Goal: Task Accomplishment & Management: Use online tool/utility

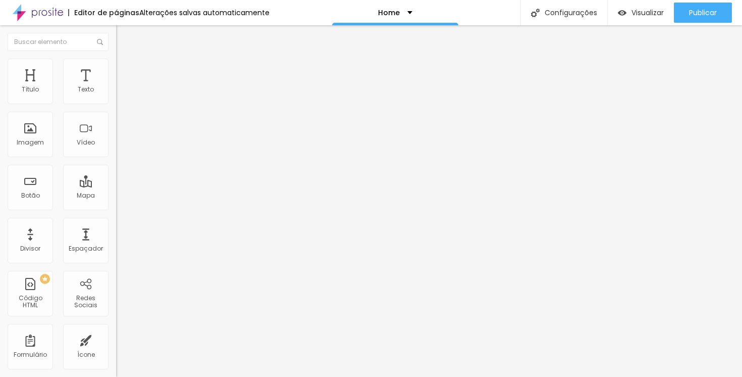
click at [116, 60] on img at bounding box center [120, 63] width 9 height 9
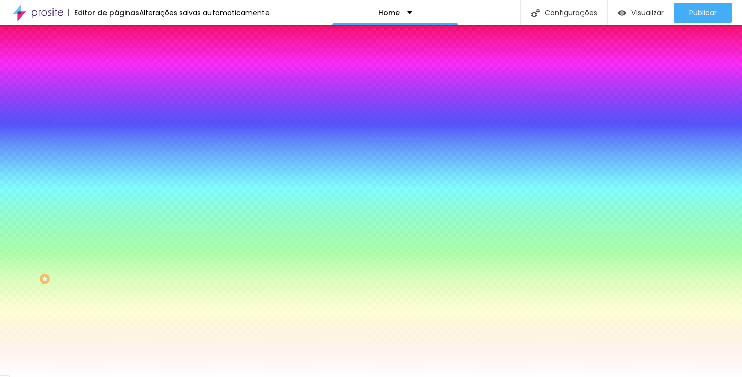
click at [116, 69] on li "Avançado" at bounding box center [174, 74] width 116 height 10
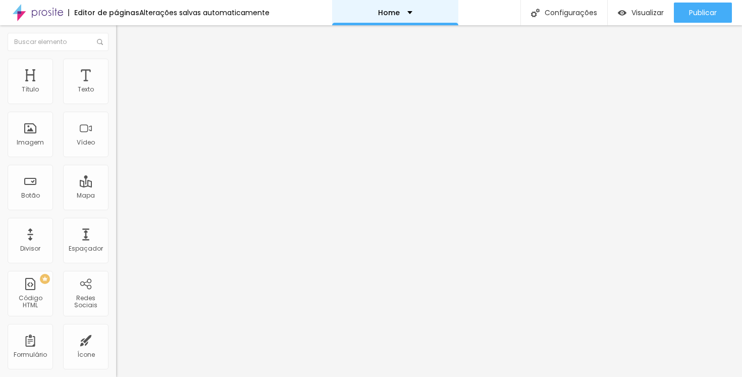
click at [363, 6] on div "Home" at bounding box center [395, 12] width 126 height 25
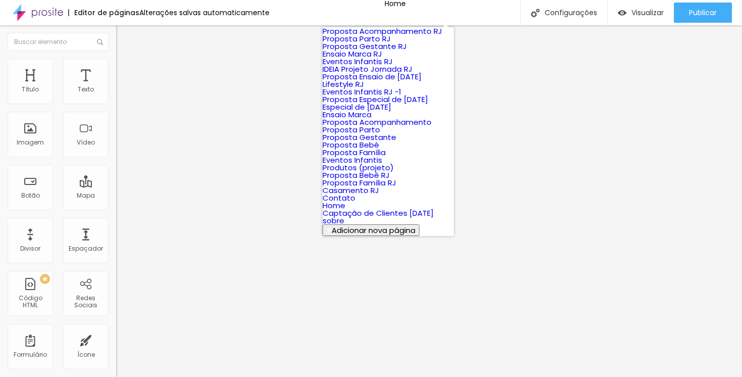
click at [73, 9] on div "Editor de páginas Alterações salvas automaticamente" at bounding box center [135, 12] width 270 height 25
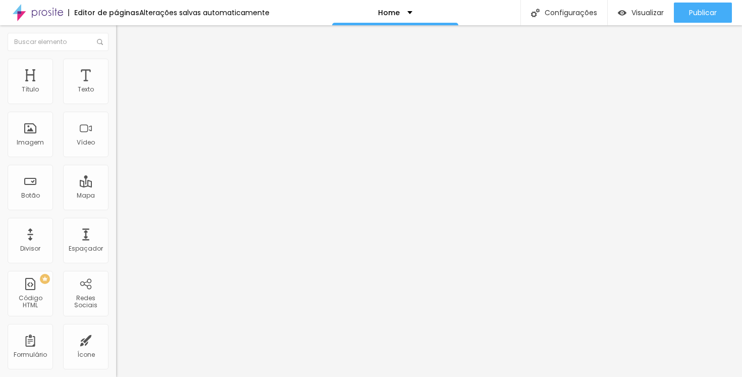
click at [39, 11] on img at bounding box center [38, 12] width 50 height 25
click at [125, 68] on span "Estilo" at bounding box center [133, 65] width 16 height 9
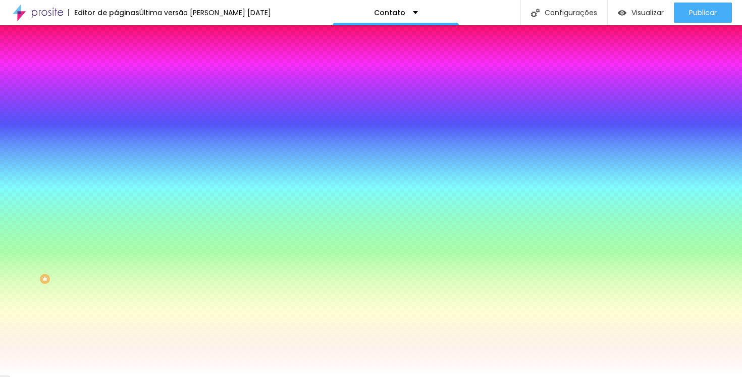
click at [116, 69] on img at bounding box center [120, 73] width 9 height 9
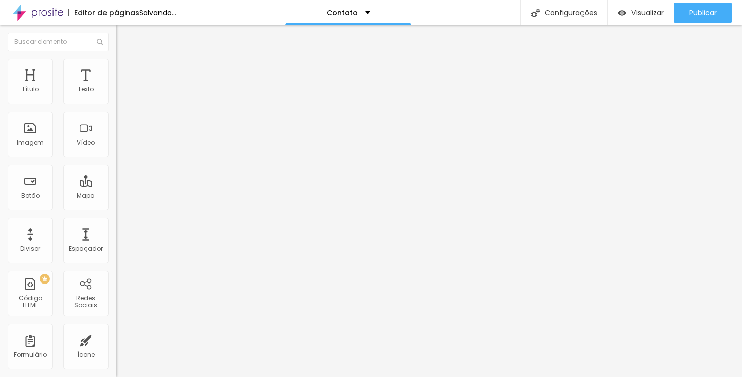
click at [116, 66] on li "Estilo" at bounding box center [174, 64] width 116 height 10
click at [116, 59] on li "Conteúdo" at bounding box center [174, 53] width 116 height 10
click at [116, 87] on span "Adicionar imagem" at bounding box center [148, 82] width 65 height 9
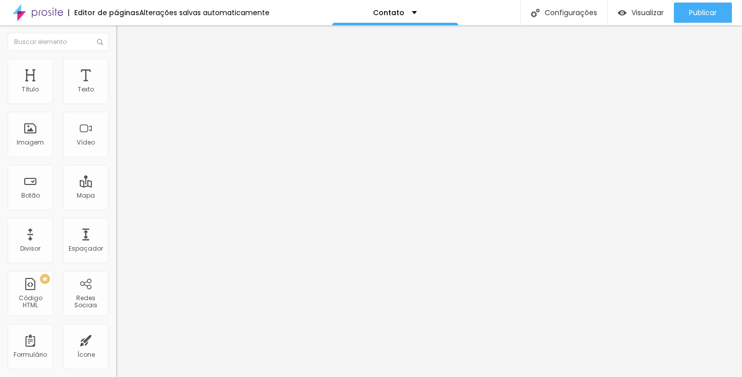
click at [116, 66] on li "Estilo" at bounding box center [174, 64] width 116 height 10
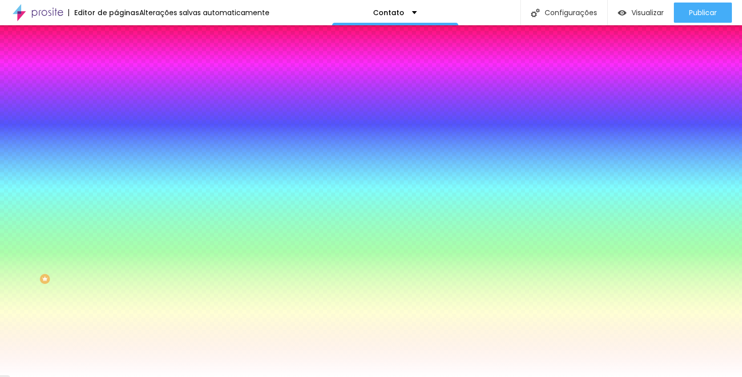
click at [116, 59] on li "Conteúdo" at bounding box center [174, 53] width 116 height 10
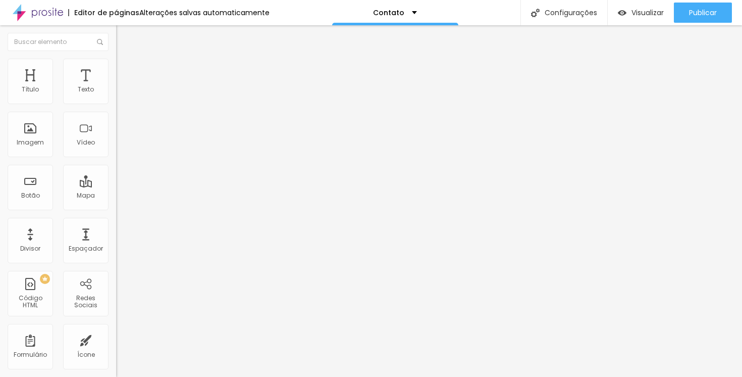
click at [116, 92] on span "Encaixotado" at bounding box center [135, 87] width 39 height 9
click at [116, 106] on div "Completo" at bounding box center [174, 103] width 116 height 6
click at [125, 70] on span "Estilo" at bounding box center [133, 65] width 16 height 9
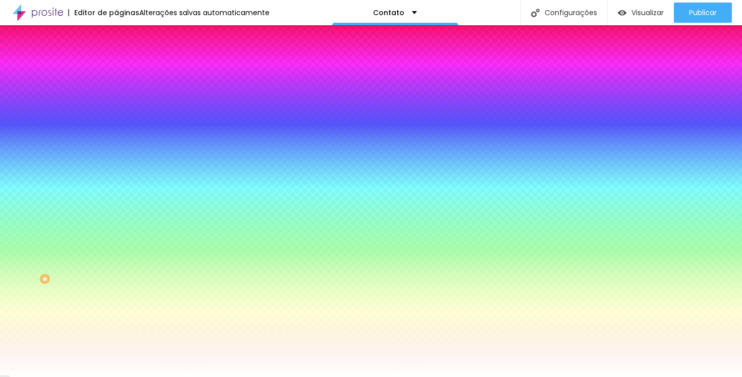
click at [125, 71] on span "Avançado" at bounding box center [141, 75] width 33 height 9
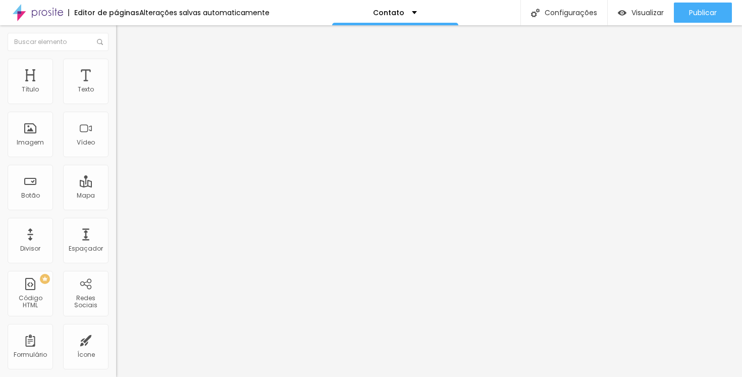
click at [116, 67] on li "Estilo" at bounding box center [174, 64] width 116 height 10
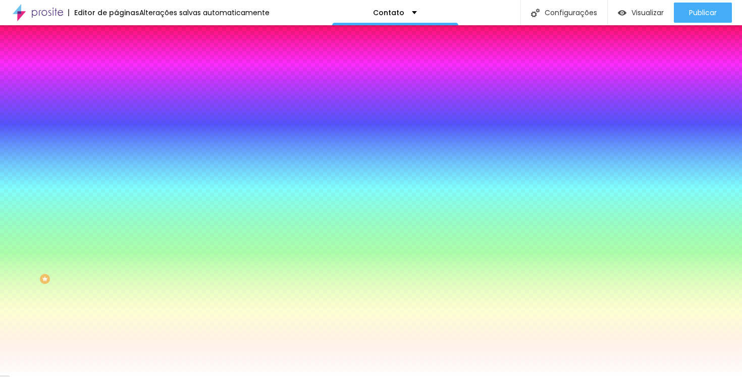
click at [116, 69] on li "Avançado" at bounding box center [174, 74] width 116 height 10
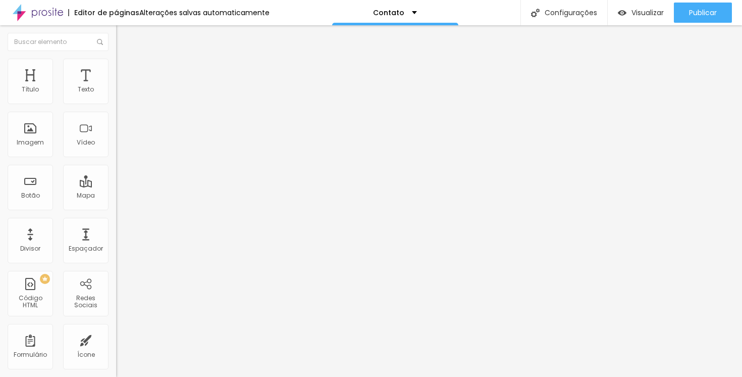
type input "25"
type input "30"
type input "35"
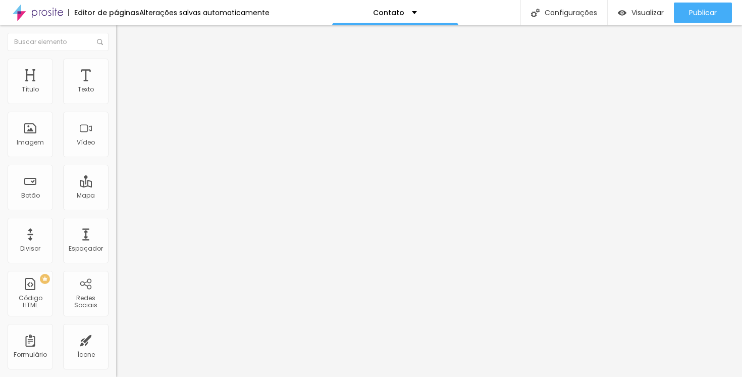
type input "35"
type input "45"
type input "50"
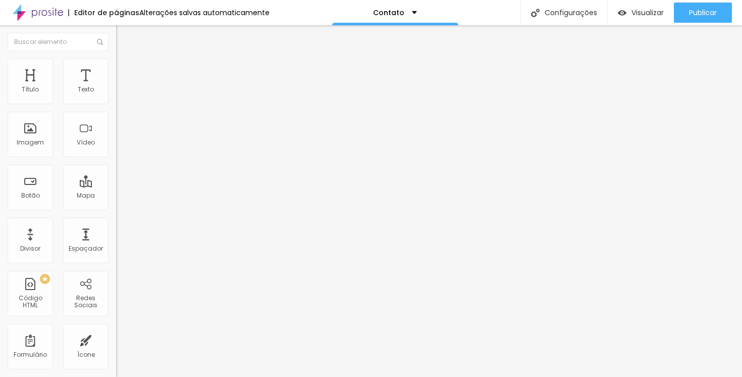
type input "40"
type input "10"
type input "0"
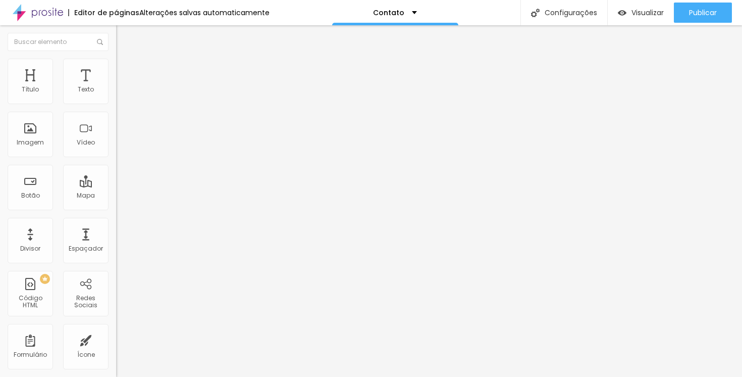
type input "0"
drag, startPoint x: 43, startPoint y: 100, endPoint x: 1, endPoint y: 86, distance: 44.7
type input "0"
click at [116, 196] on input "range" at bounding box center [148, 200] width 65 height 8
click at [116, 55] on ul "Conteúdo Estilo Avançado" at bounding box center [174, 63] width 116 height 30
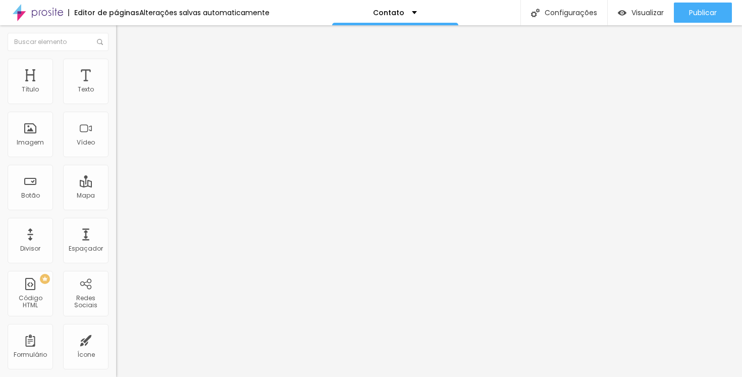
click at [116, 61] on img at bounding box center [120, 63] width 9 height 9
click at [116, 69] on li "Avançado" at bounding box center [174, 74] width 116 height 10
drag, startPoint x: 24, startPoint y: 105, endPoint x: 0, endPoint y: 103, distance: 24.3
click at [116, 103] on div "10 Espaço de cima 10 Espaço de baixo ID Html Classes Html Visível nos dispositi…" at bounding box center [174, 291] width 116 height 424
type input "1"
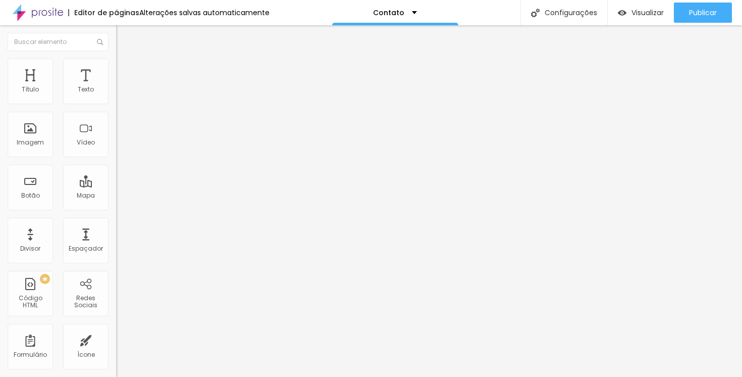
type input "1"
type input "0"
drag, startPoint x: 23, startPoint y: 99, endPoint x: 1, endPoint y: 99, distance: 22.2
type input "0"
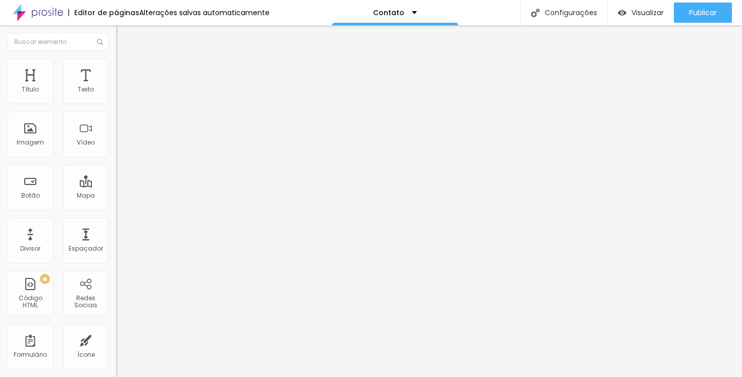
click at [116, 196] on input "range" at bounding box center [148, 200] width 65 height 8
click at [116, 59] on li "Conteúdo" at bounding box center [174, 53] width 116 height 10
click at [116, 185] on div "Proporção Original Cinema 16:9 Padrão 4:3 Quadrado 1:1 Original" at bounding box center [174, 165] width 116 height 40
click at [116, 158] on span "Original" at bounding box center [128, 153] width 24 height 9
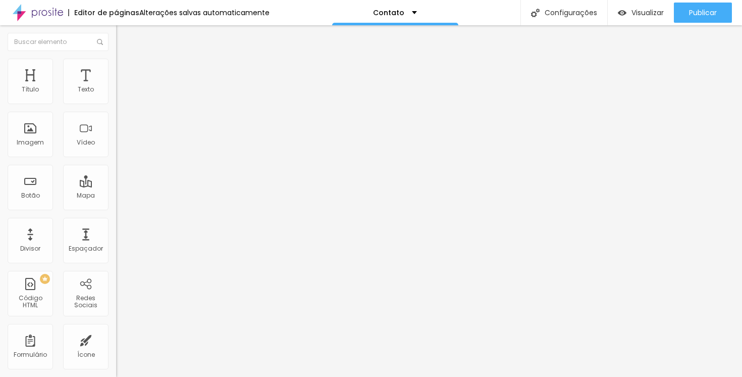
click at [116, 158] on span "Original" at bounding box center [128, 153] width 24 height 9
click at [116, 164] on span "Cinema" at bounding box center [128, 159] width 25 height 9
click at [116, 60] on img at bounding box center [120, 63] width 9 height 9
click at [116, 52] on li "Estilo" at bounding box center [174, 53] width 116 height 10
click at [116, 85] on div "Titulo 1 H1" at bounding box center [174, 80] width 116 height 10
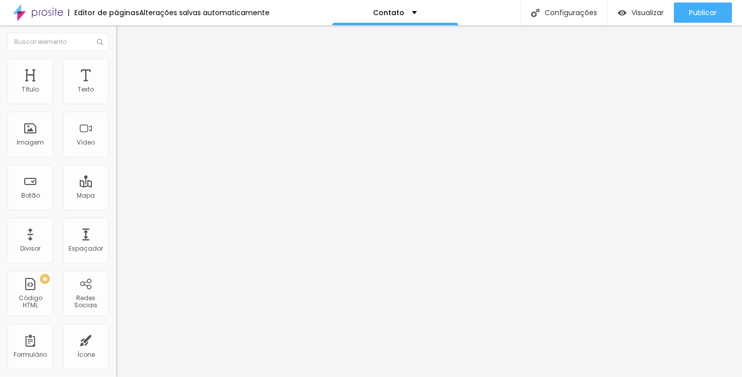
click at [116, 94] on div "Titulo 2 H2" at bounding box center [174, 89] width 116 height 9
click at [116, 87] on span "Titulo 1" at bounding box center [132, 80] width 33 height 14
click at [116, 149] on button "button" at bounding box center [123, 144] width 14 height 11
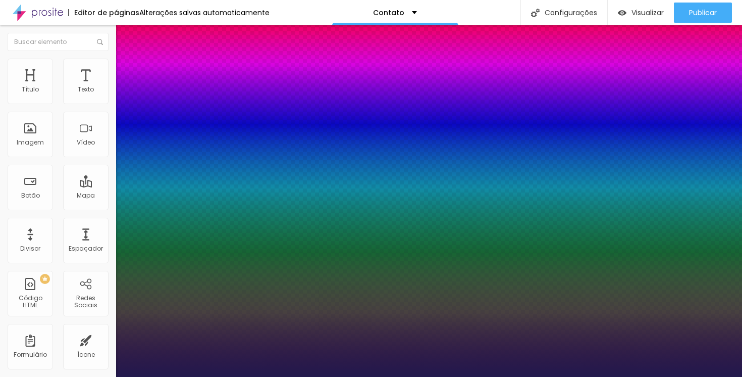
type input "1"
select select "Poppins"
type input "1"
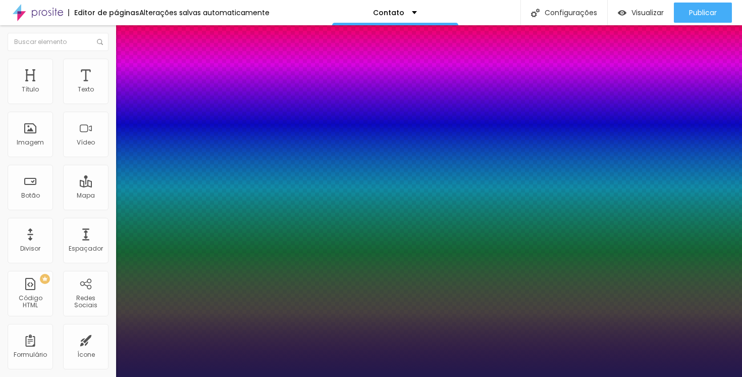
click at [341, 376] on div at bounding box center [371, 377] width 742 height 0
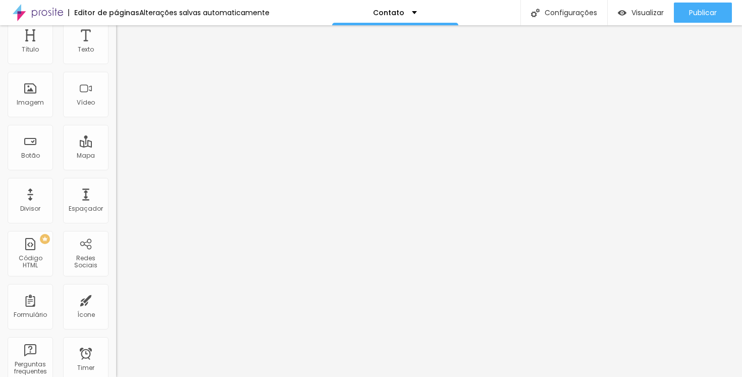
scroll to position [0, 0]
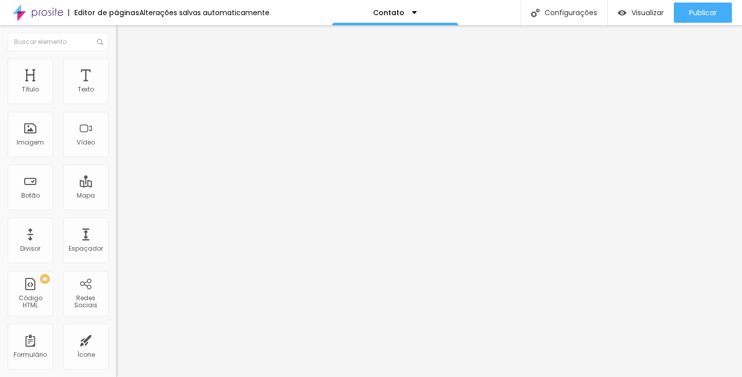
click at [116, 75] on li "Estilo" at bounding box center [174, 72] width 116 height 10
click at [116, 77] on li "Avançado" at bounding box center [174, 82] width 116 height 10
click at [116, 66] on ul "Conteúdo Estilo Avançado" at bounding box center [174, 72] width 116 height 30
click at [116, 72] on img at bounding box center [120, 71] width 9 height 9
click at [116, 331] on span "Verde claro" at bounding box center [133, 335] width 35 height 9
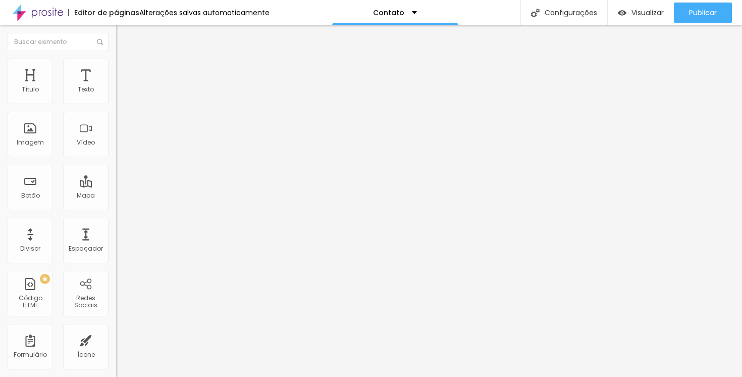
click at [116, 347] on span "Verde escuro" at bounding box center [136, 351] width 40 height 9
drag, startPoint x: 74, startPoint y: 208, endPoint x: 76, endPoint y: 195, distance: 13.3
click at [116, 337] on span "Verde claro" at bounding box center [133, 341] width 35 height 9
click at [116, 61] on li "Avançado" at bounding box center [174, 64] width 116 height 10
click at [116, 59] on ul "Estilo Avançado" at bounding box center [174, 58] width 116 height 20
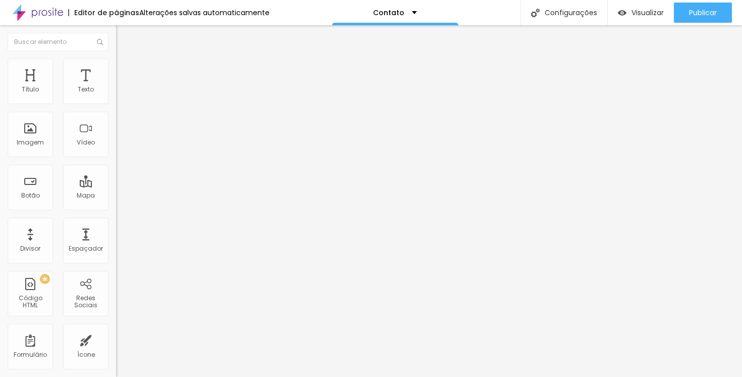
click at [116, 58] on li "Estilo" at bounding box center [174, 53] width 116 height 10
click at [116, 130] on button "button" at bounding box center [123, 125] width 14 height 11
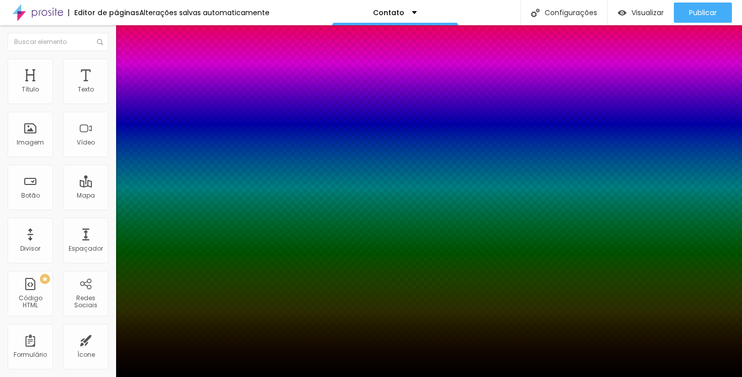
click at [296, 376] on div at bounding box center [371, 377] width 742 height 0
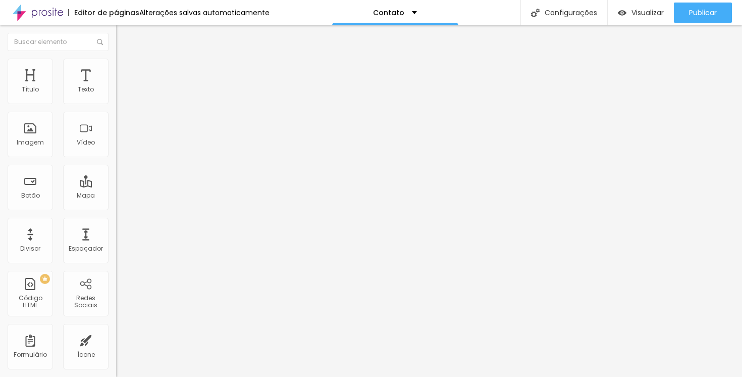
click at [120, 94] on icon "button" at bounding box center [123, 91] width 6 height 6
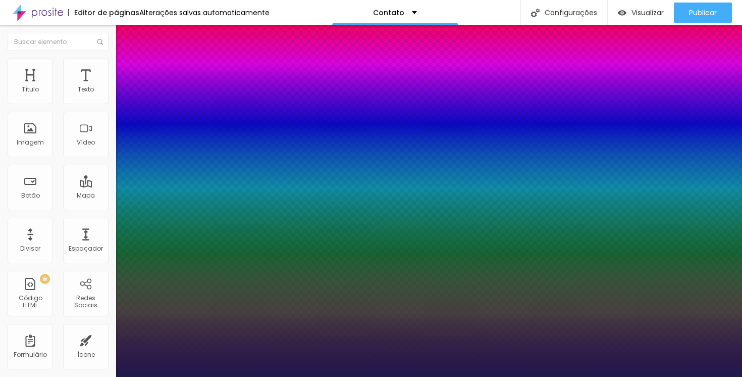
click at [45, 376] on div at bounding box center [371, 377] width 742 height 0
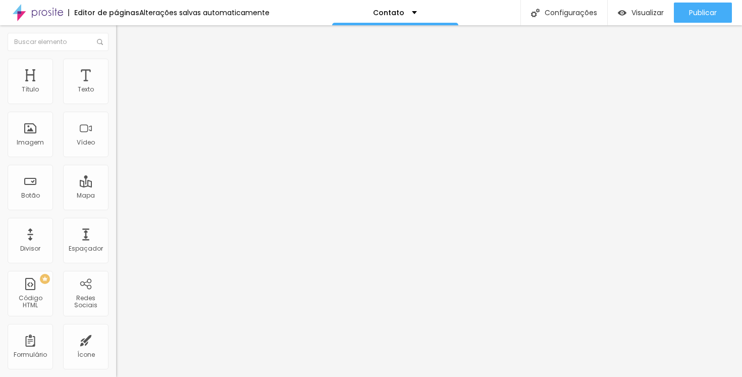
click at [116, 65] on img at bounding box center [120, 63] width 9 height 9
click at [116, 58] on img at bounding box center [120, 52] width 9 height 9
click at [116, 62] on ul "Estilo Avançado" at bounding box center [174, 58] width 116 height 20
click at [125, 70] on span "Avançado" at bounding box center [141, 65] width 33 height 9
click at [116, 58] on img at bounding box center [120, 52] width 9 height 9
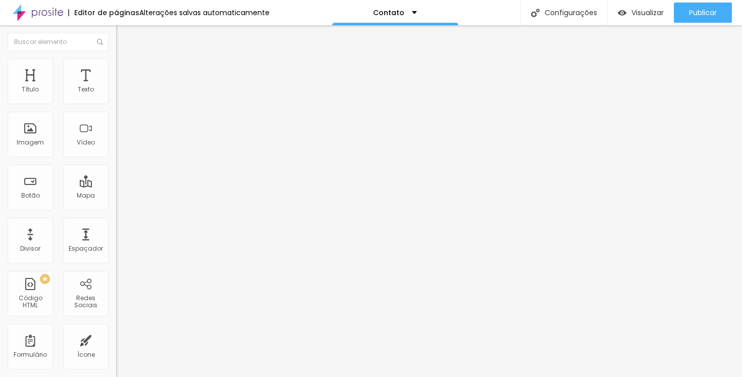
click at [116, 61] on img at bounding box center [120, 63] width 9 height 9
click at [116, 62] on ul "Estilo Avançado" at bounding box center [174, 58] width 116 height 20
click at [116, 64] on img at bounding box center [120, 63] width 9 height 9
click at [116, 59] on li "Avançado" at bounding box center [174, 64] width 116 height 10
click at [116, 58] on img at bounding box center [120, 52] width 9 height 9
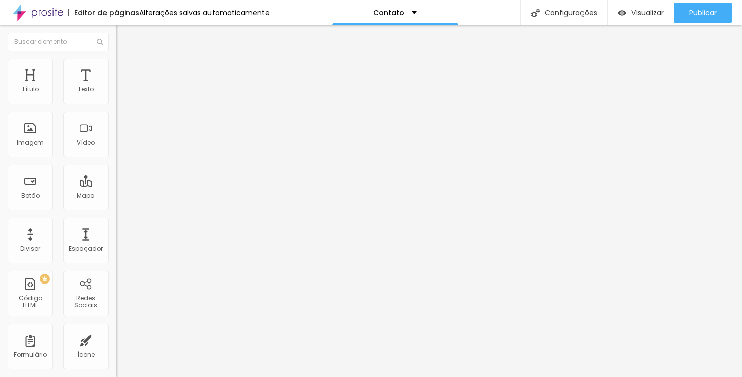
click at [116, 69] on li "Avançado" at bounding box center [174, 64] width 116 height 10
click at [116, 69] on ul "Estilo Avançado" at bounding box center [174, 58] width 116 height 20
click at [116, 55] on li "Estilo" at bounding box center [174, 53] width 116 height 10
click at [116, 208] on input "https://" at bounding box center [176, 203] width 121 height 10
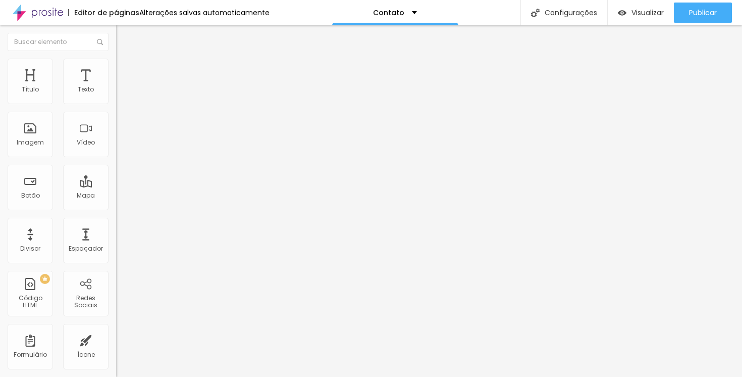
click at [116, 208] on input "https://" at bounding box center [176, 203] width 121 height 10
paste input "[DOMAIN_NAME][URL]"
type input "[URL][DOMAIN_NAME]"
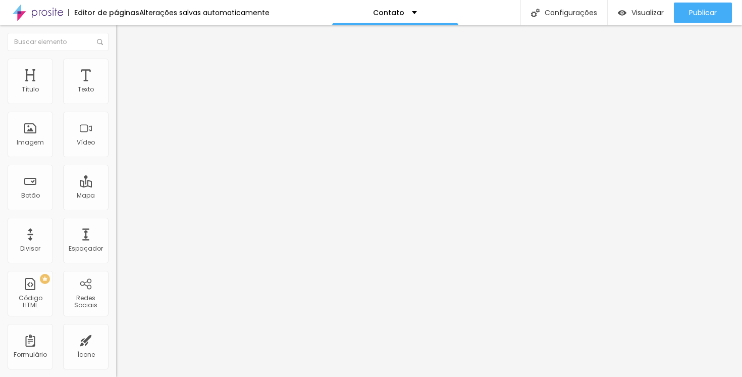
click at [116, 95] on input "Click me" at bounding box center [176, 90] width 121 height 10
type input "Orçamento"
click at [116, 55] on ul "Conteúdo Estilo Avançado" at bounding box center [174, 63] width 116 height 30
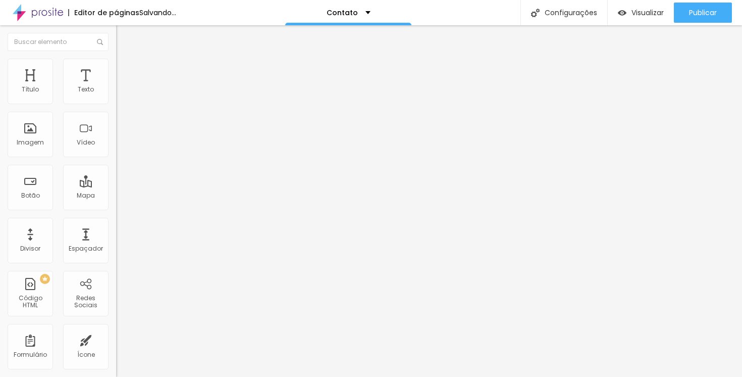
click at [116, 59] on ul "Conteúdo Estilo Avançado" at bounding box center [174, 63] width 116 height 30
click at [116, 63] on img at bounding box center [120, 63] width 9 height 9
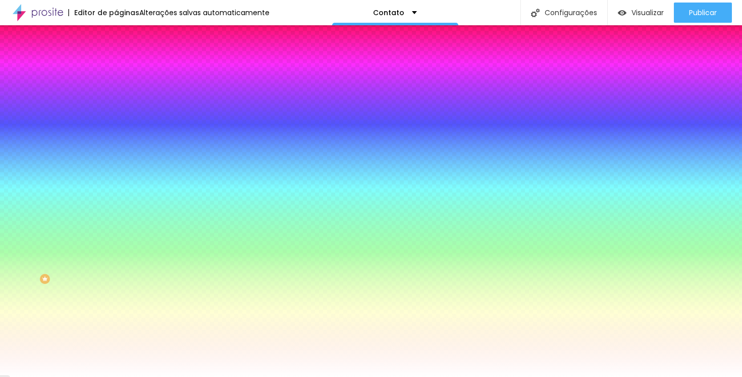
click at [116, 96] on div at bounding box center [174, 96] width 116 height 0
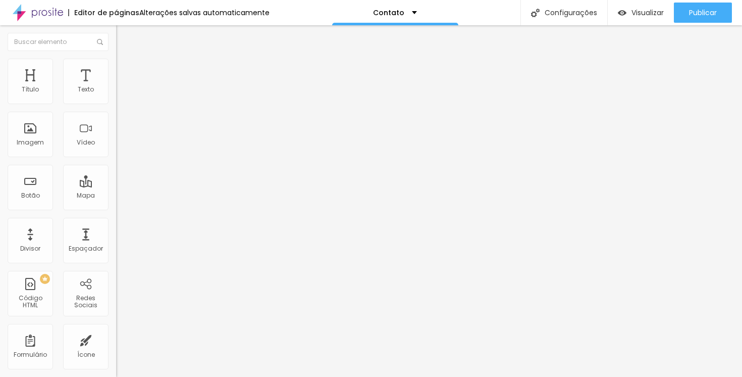
click at [116, 65] on img at bounding box center [120, 63] width 9 height 9
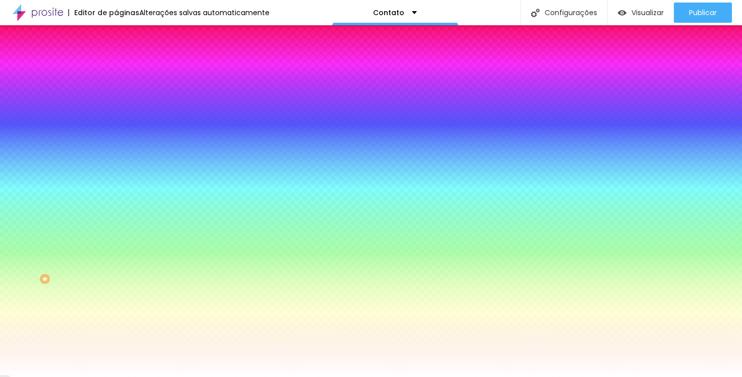
click at [116, 104] on input "#FFFFFF" at bounding box center [176, 101] width 121 height 10
paste input "BC8855"
type input "#BC8855"
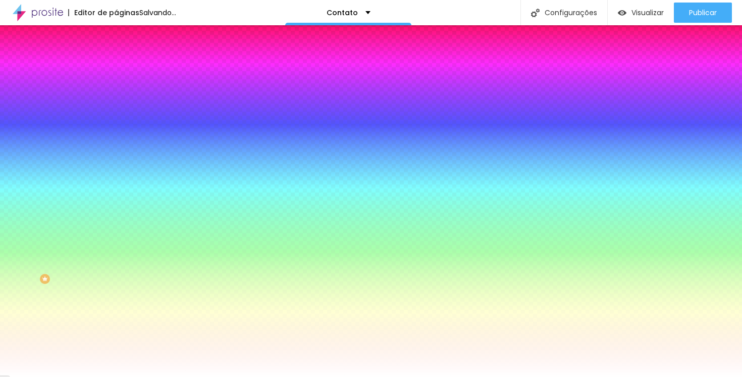
click at [120, 125] on icon "button" at bounding box center [123, 128] width 6 height 6
select select "Poppins"
type input "0.2"
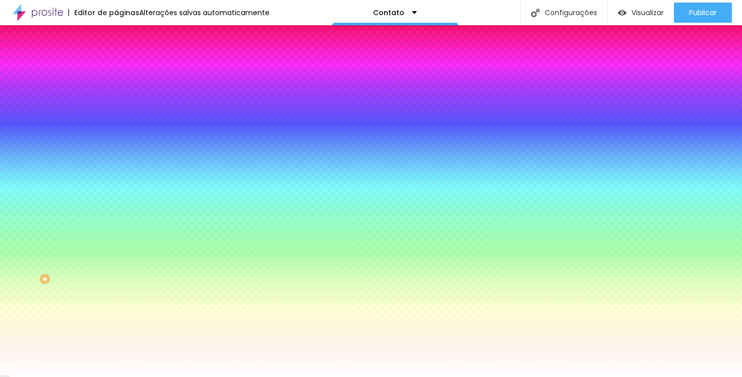
type input "0.2"
type input "0.3"
type input "0.4"
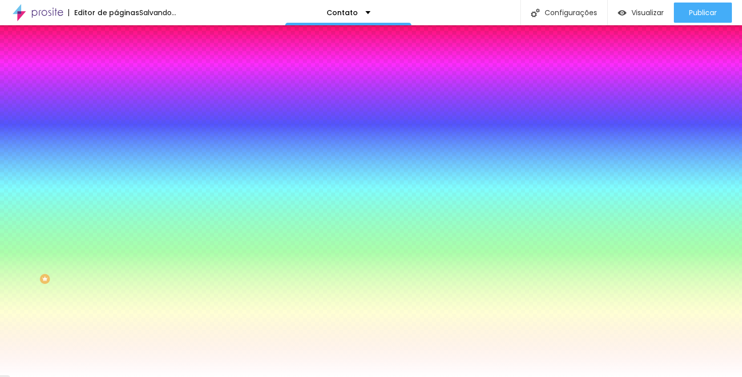
type input "0.5"
type input "0.6"
type input "0.7"
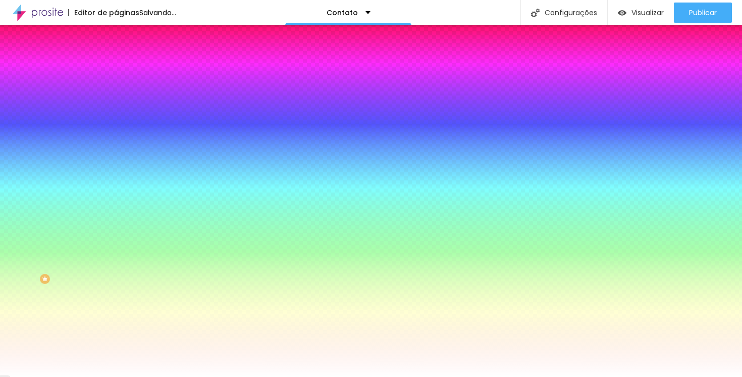
type input "0.7"
type input "0.8"
type input "0.9"
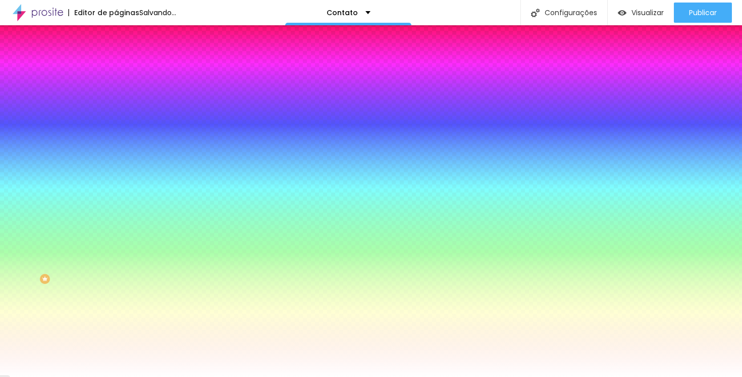
type input "0.8"
type input "0.7"
type input "0.6"
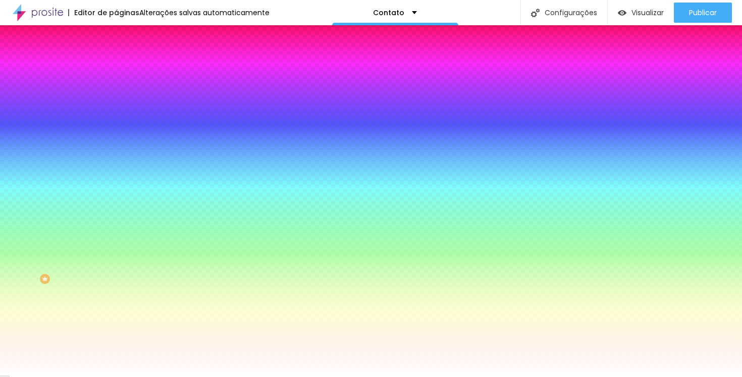
type input "0.6"
type input "0.5"
type input "0.4"
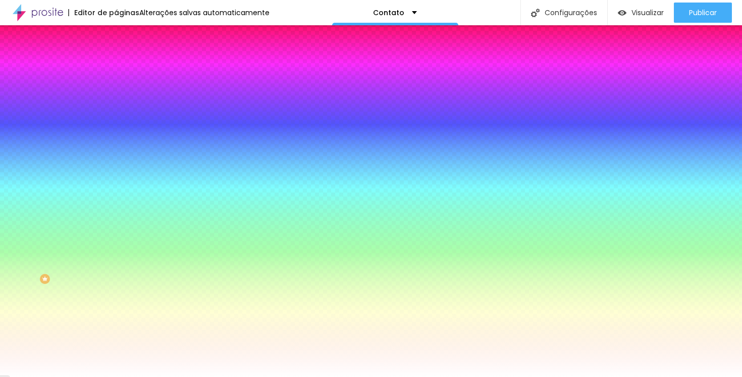
type input "0.3"
type input "0.2"
type input "0.1"
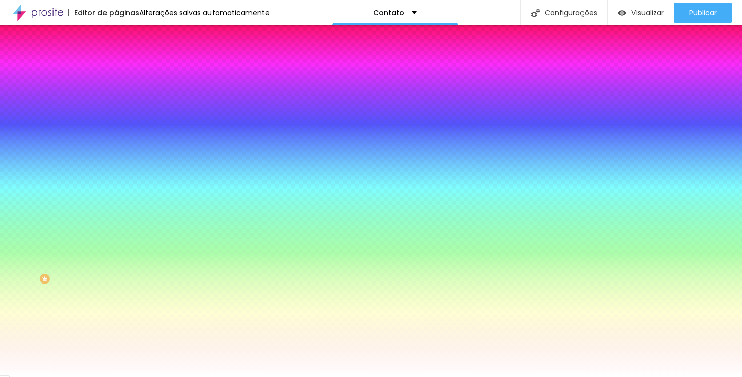
type input "0.1"
type input "0"
type input "0.1"
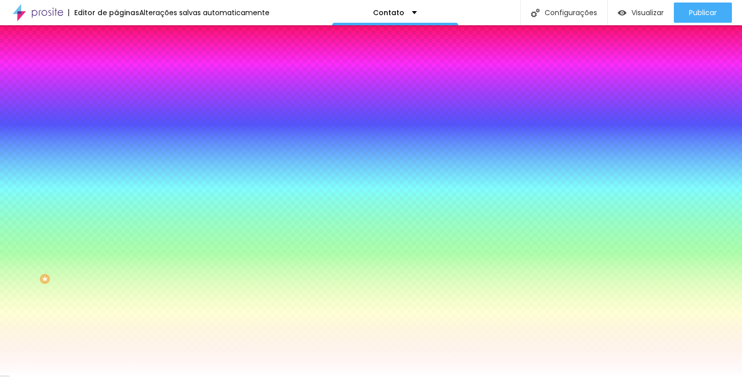
type input "0.1"
type input "0.2"
type input "0.3"
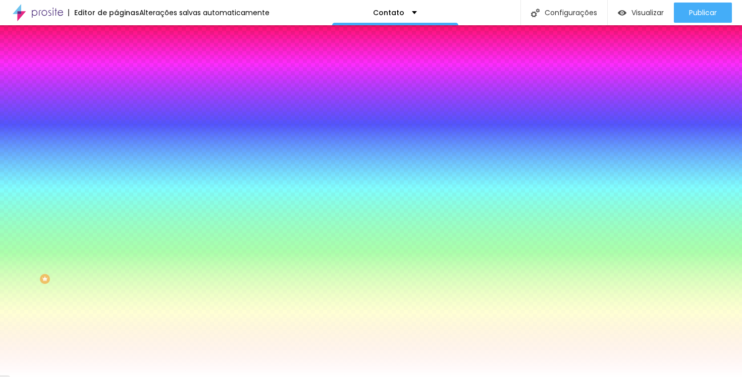
type input "0.4"
type input "0.6"
type input "0.7"
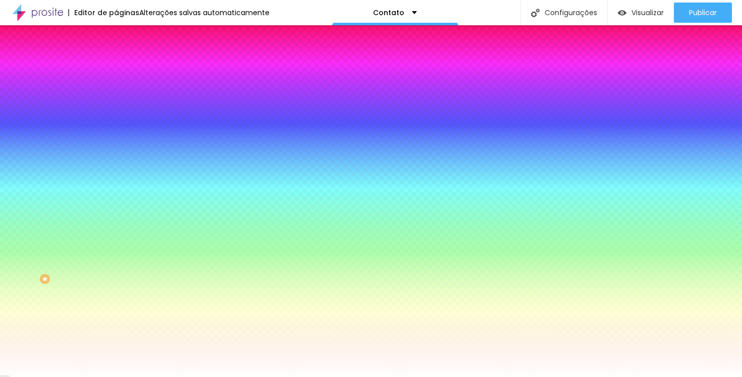
type input "0.7"
type input "0.9"
type input "1"
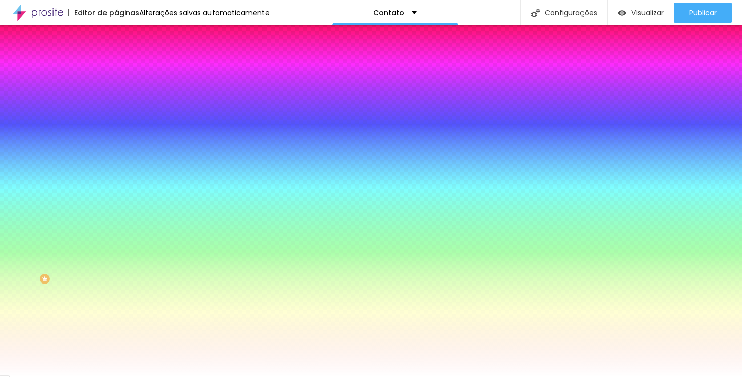
type input "1.2"
type input "1.3"
type input "1.4"
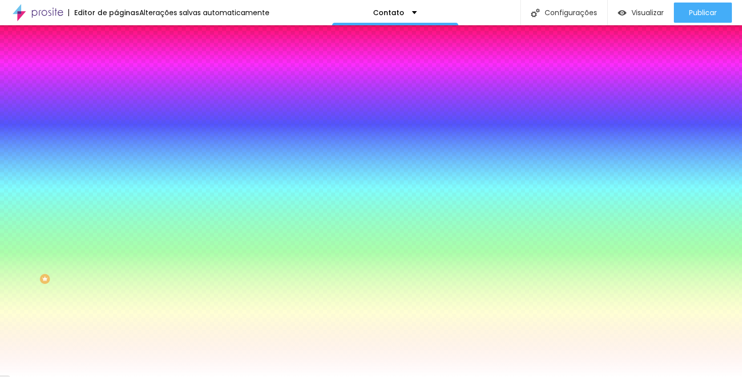
type input "1.4"
type input "1.5"
type input "1.4"
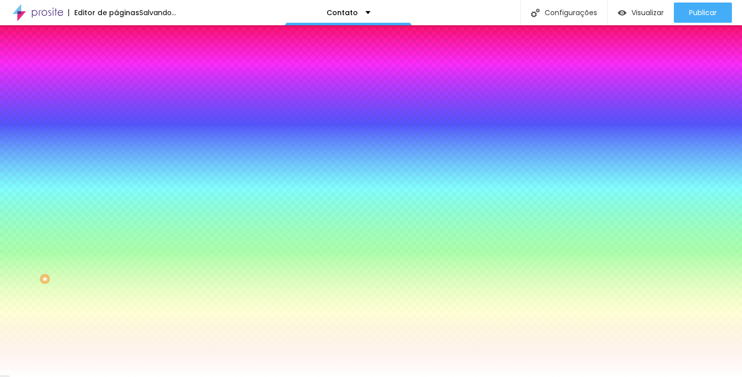
type input "1.3"
type input "1.2"
type input "1.1"
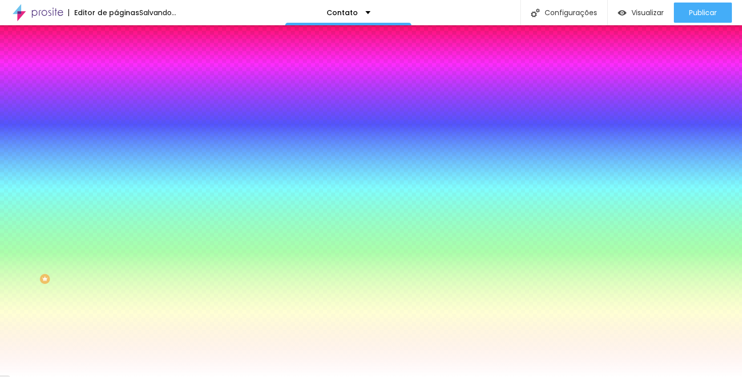
type input "1.1"
type input "1"
type input "0.9"
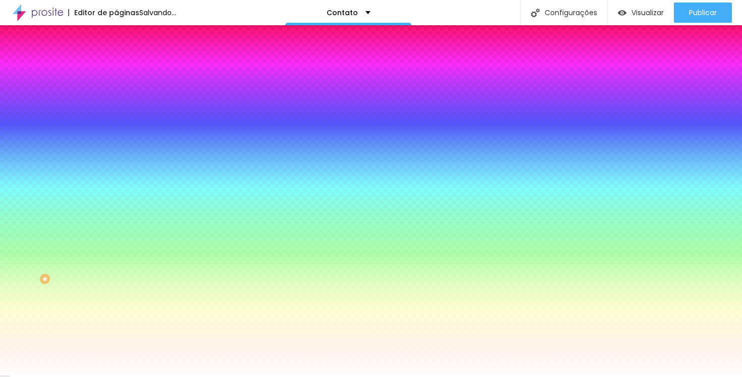
type input "0.8"
type input "0.7"
type input "0.6"
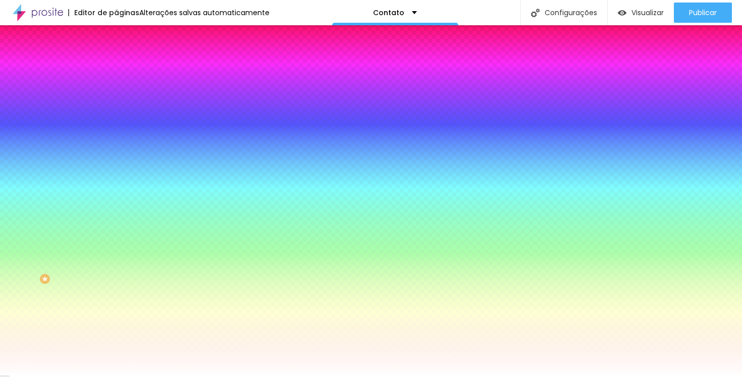
type input "0.6"
type input "0.5"
type input "0.4"
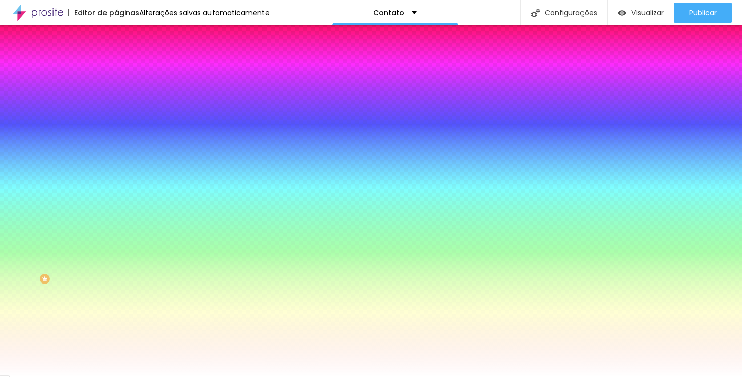
type input "0.3"
type input "0.2"
type input "0.1"
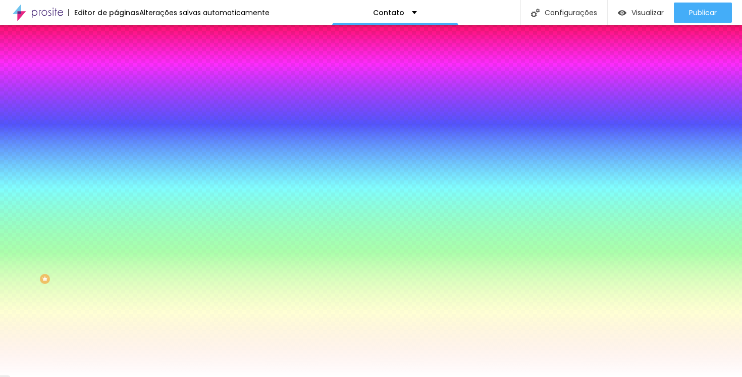
type input "0.1"
type input "0"
drag, startPoint x: 128, startPoint y: 216, endPoint x: 124, endPoint y: 213, distance: 5.2
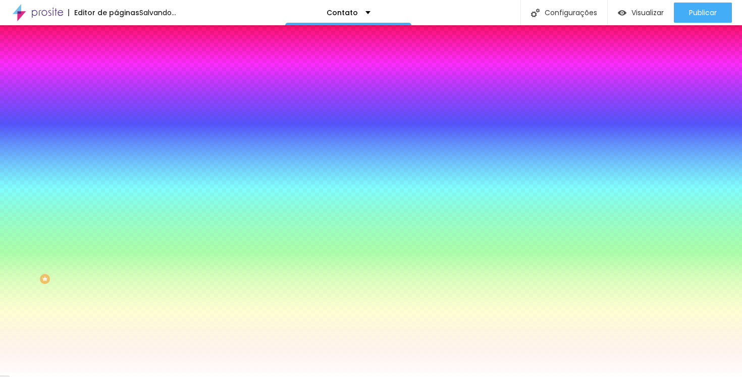
type input "15"
type input "14"
type input "15"
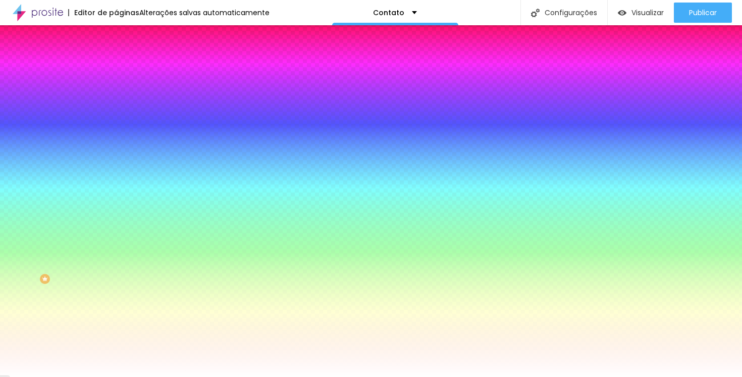
type input "15"
type input "16"
type input "17"
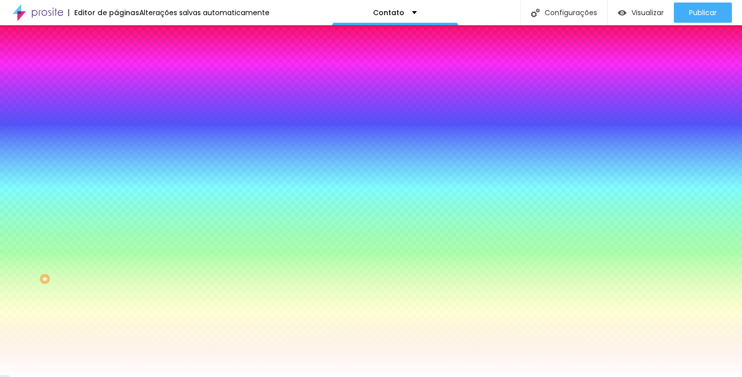
type input "16"
type input "15"
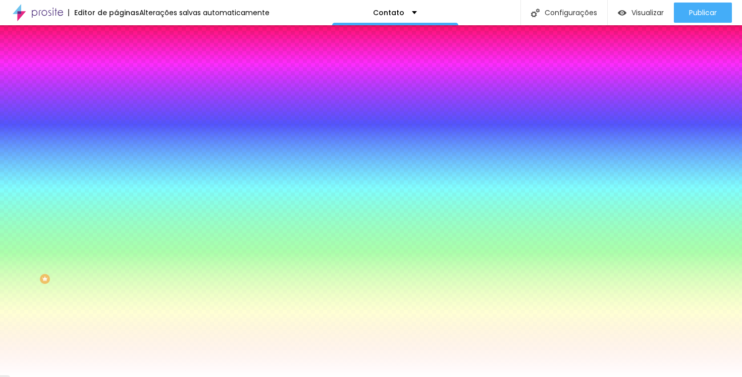
type input "14"
type input "13"
type input "12"
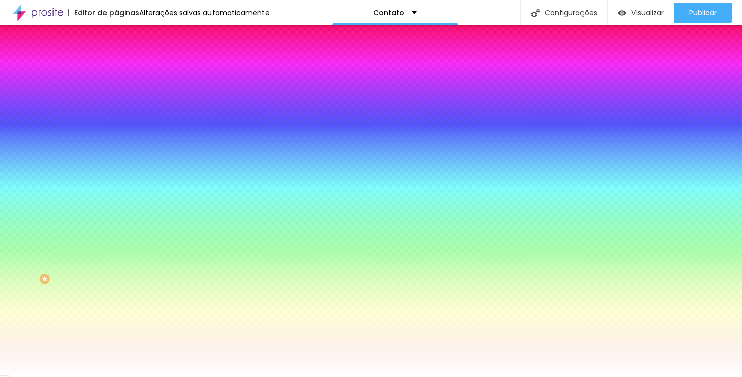
type input "12"
drag, startPoint x: 155, startPoint y: 194, endPoint x: 142, endPoint y: 193, distance: 13.7
type input "13"
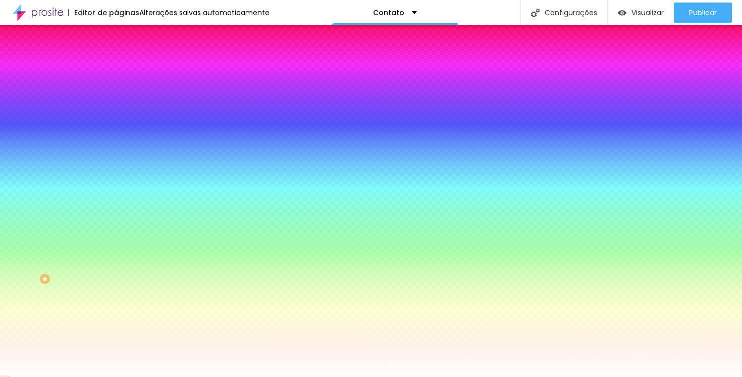
type input "14"
type input "13"
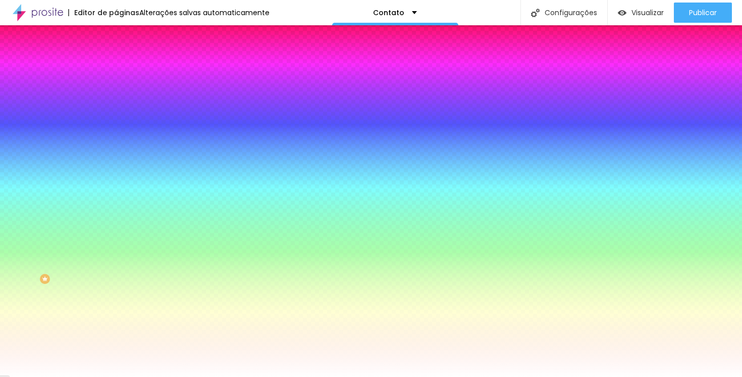
click at [49, 376] on div at bounding box center [371, 377] width 742 height 0
click at [116, 59] on li "Conteúdo" at bounding box center [174, 53] width 116 height 10
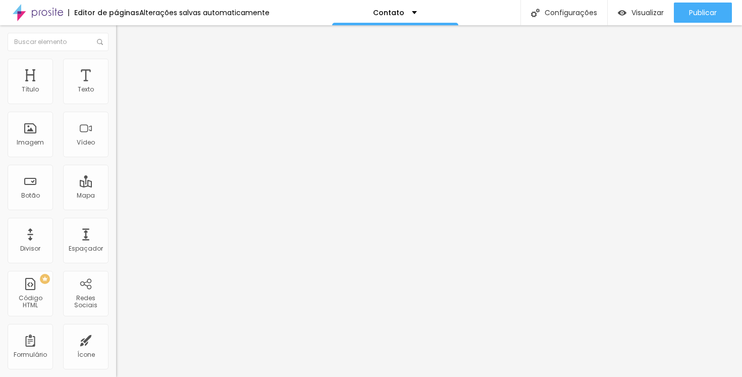
click at [116, 95] on input "Orçamento" at bounding box center [176, 90] width 121 height 10
type input "Whatsapp"
click at [116, 149] on button "button" at bounding box center [123, 144] width 14 height 11
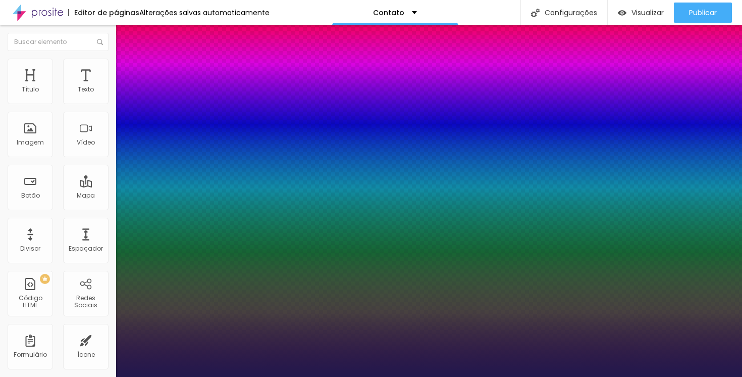
type input "1"
select select "PlayfairDisplay"
type input "1"
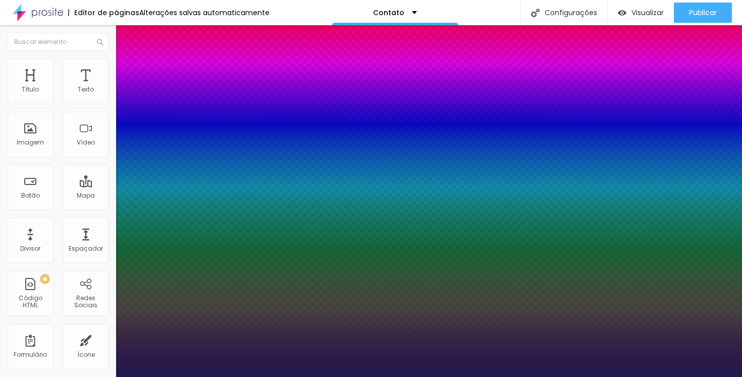
click at [434, 376] on div at bounding box center [371, 377] width 742 height 0
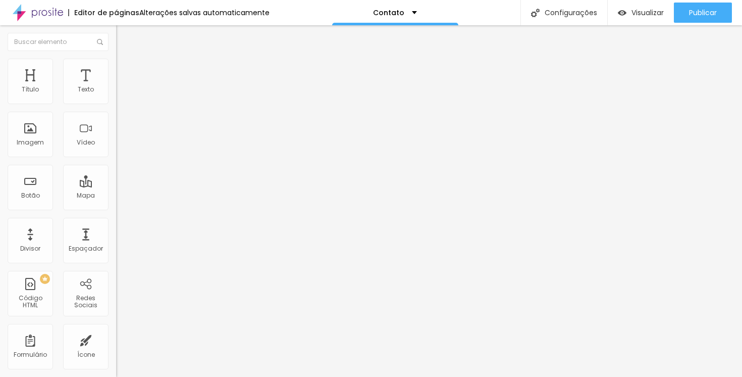
click at [120, 146] on icon "button" at bounding box center [123, 143] width 6 height 6
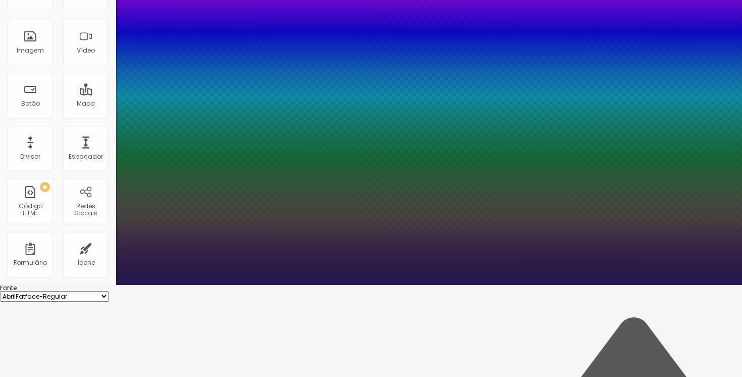
scroll to position [79, 0]
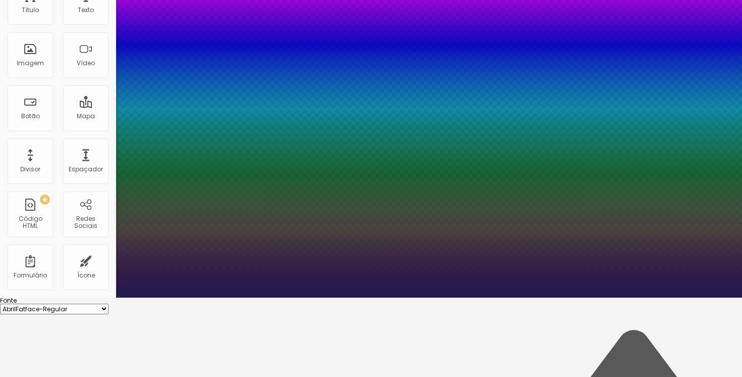
type input "1"
click at [439, 297] on div at bounding box center [371, 297] width 742 height 0
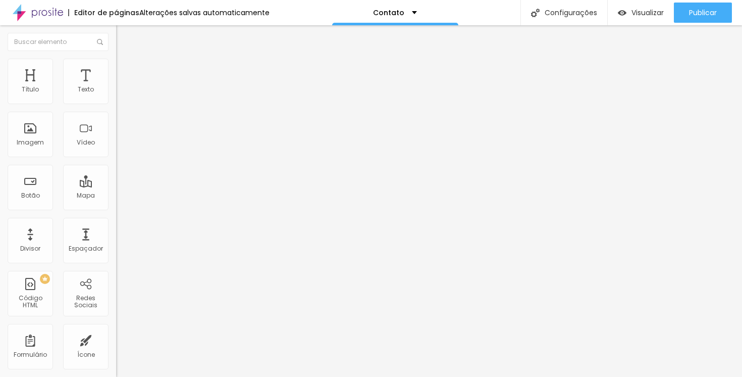
scroll to position [0, 0]
click at [125, 70] on span "Estilo" at bounding box center [133, 65] width 16 height 9
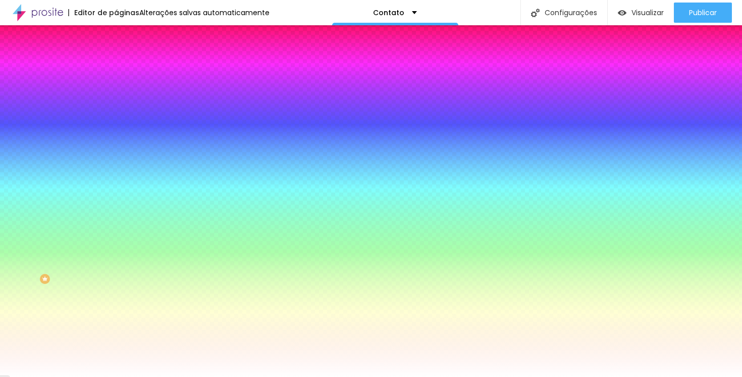
click at [121, 154] on icon "button" at bounding box center [123, 156] width 4 height 4
drag, startPoint x: 112, startPoint y: 182, endPoint x: 190, endPoint y: 186, distance: 78.3
type input "21"
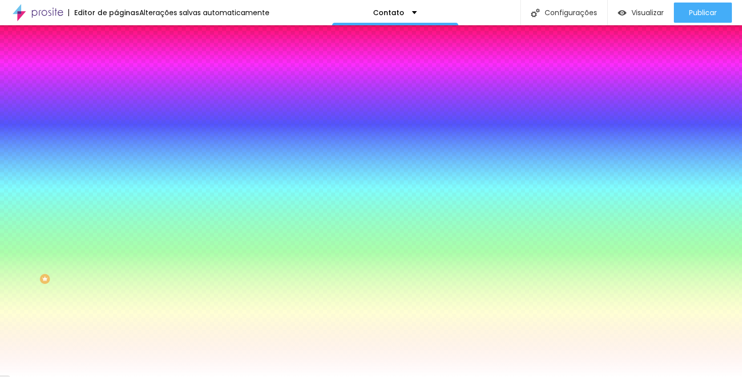
type input "23"
type input "24"
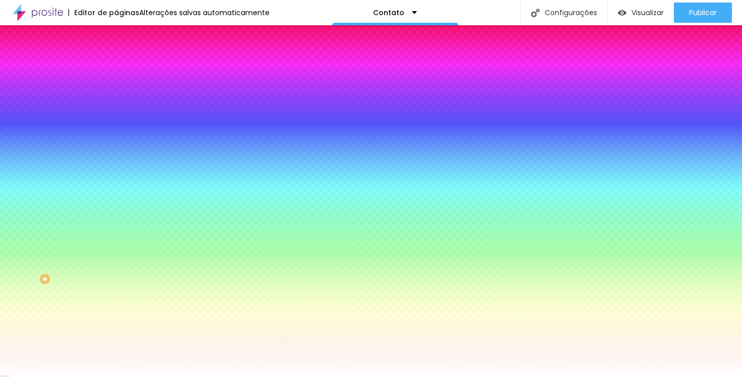
type input "26"
type input "29"
type input "30"
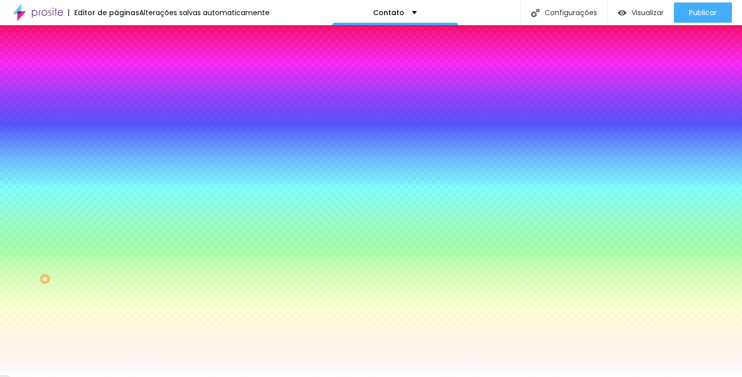
type input "30"
type input "24"
type input "20"
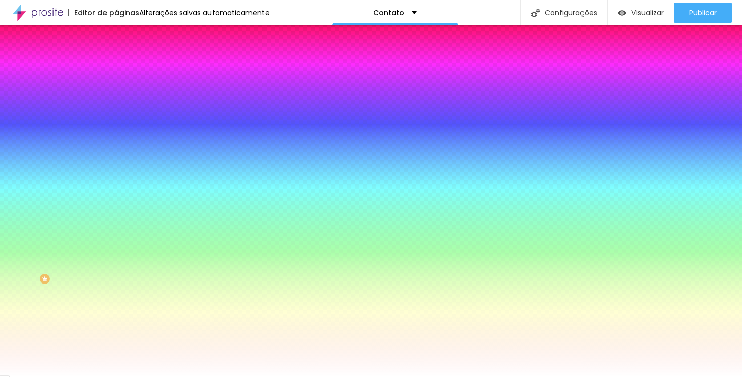
type input "16"
type input "13"
type input "11"
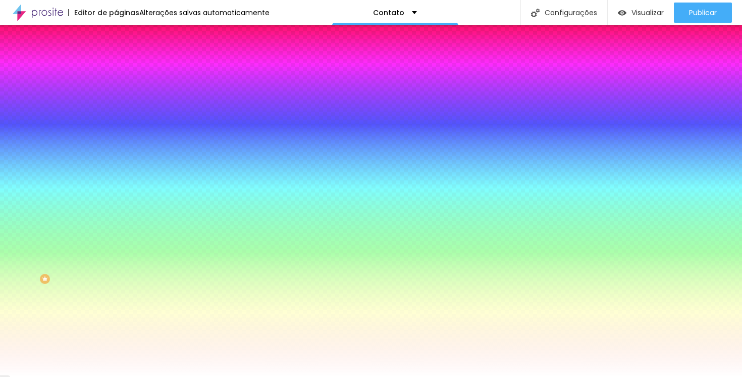
type input "11"
type input "10"
type input "9"
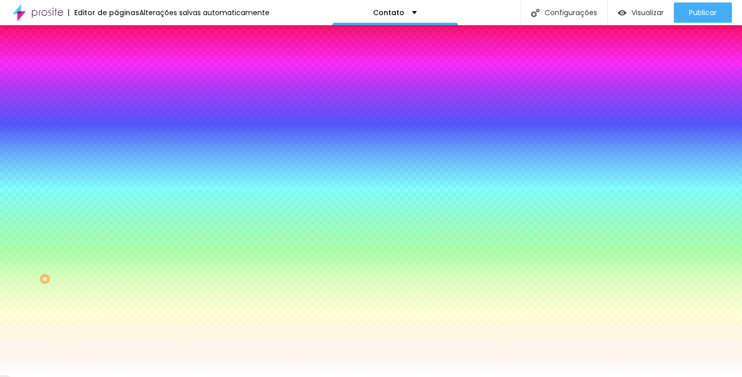
type input "10"
type input "12"
type input "15"
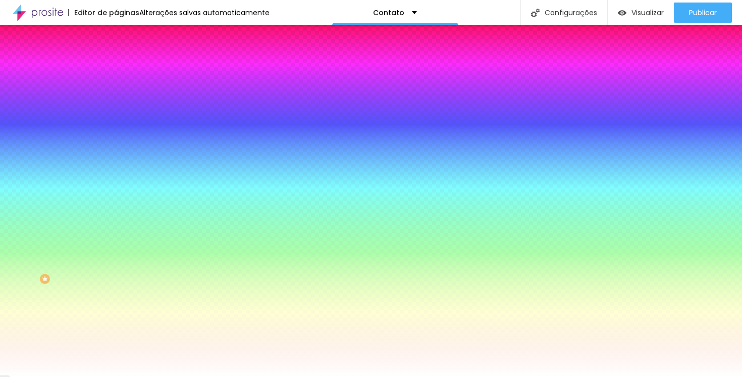
type input "15"
type input "20"
type input "26"
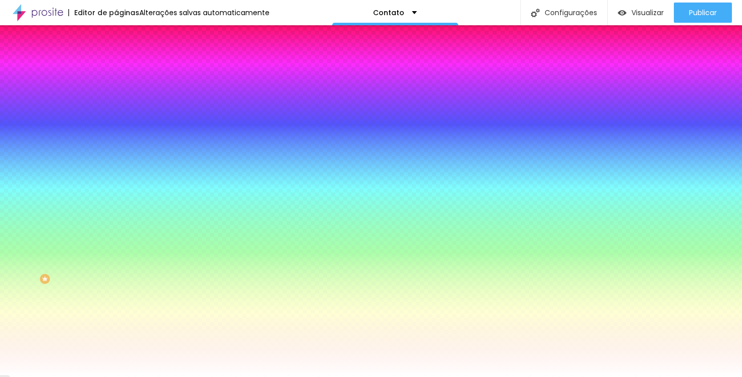
type input "30"
drag, startPoint x: 197, startPoint y: 186, endPoint x: 281, endPoint y: 182, distance: 84.4
type input "30"
type input "1"
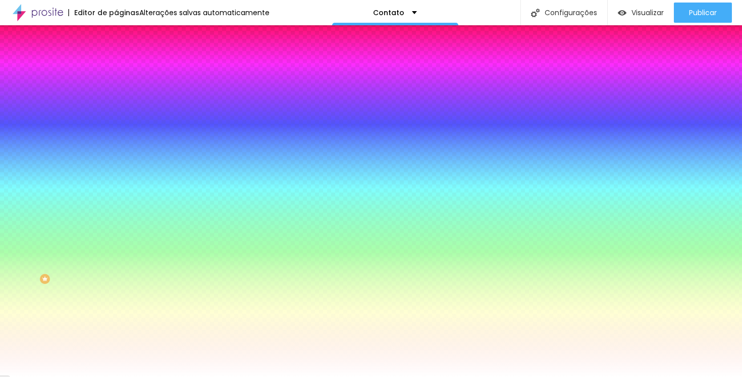
type input "1"
type input "2"
type input "3"
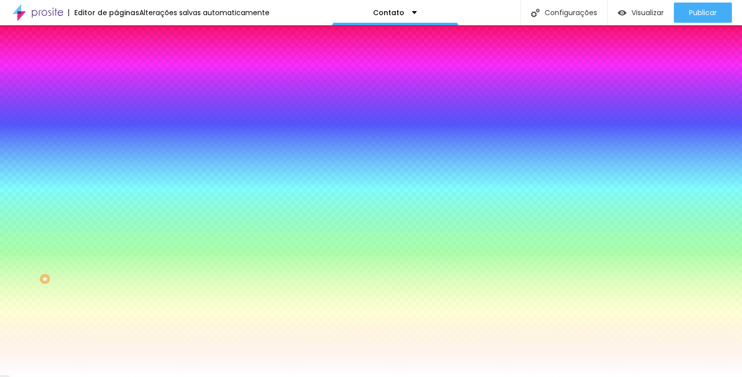
type input "2"
type input "1"
type input "0"
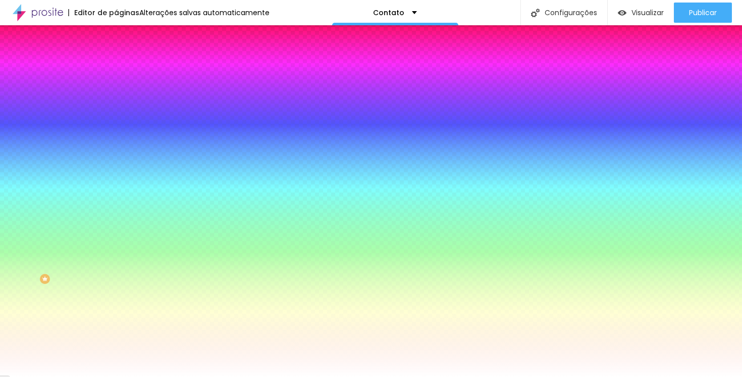
type input "0"
drag, startPoint x: 113, startPoint y: 215, endPoint x: 73, endPoint y: 208, distance: 39.9
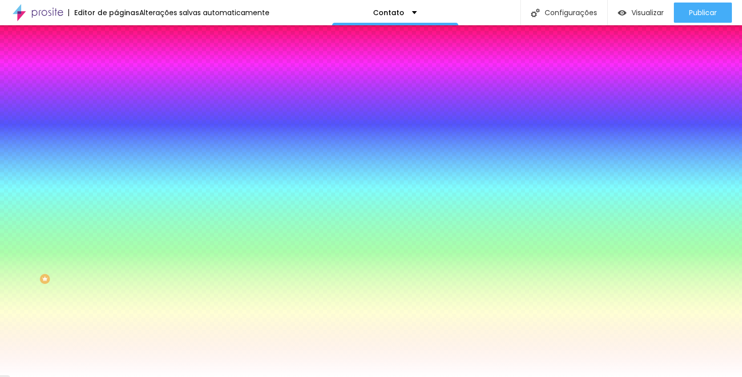
type input "#FFFFFF"
drag, startPoint x: 149, startPoint y: 258, endPoint x: 125, endPoint y: 236, distance: 33.2
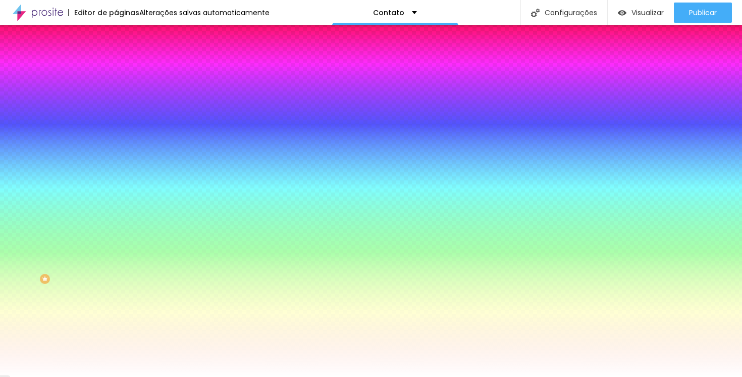
click at [75, 376] on div at bounding box center [371, 377] width 742 height 0
click at [116, 59] on li "Conteúdo" at bounding box center [174, 53] width 116 height 10
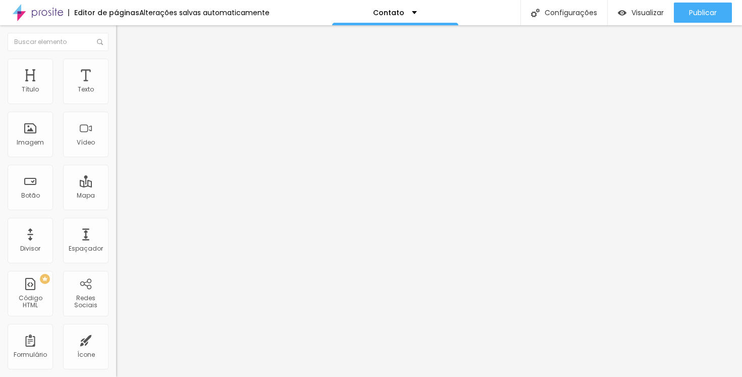
click at [116, 155] on span "Normal" at bounding box center [127, 154] width 23 height 9
click at [116, 59] on img at bounding box center [120, 63] width 9 height 9
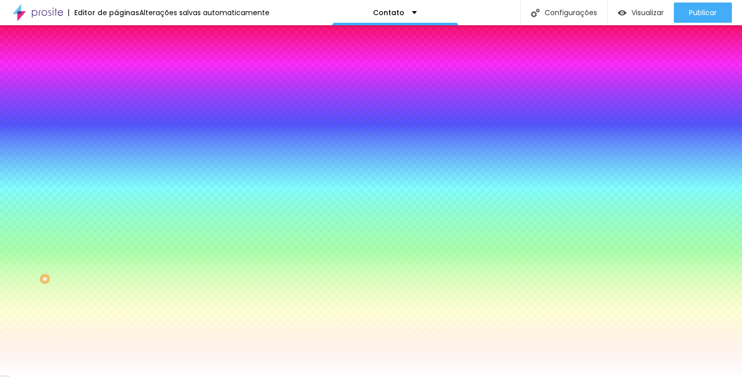
click at [116, 371] on div at bounding box center [174, 371] width 116 height 0
drag, startPoint x: 26, startPoint y: 267, endPoint x: 0, endPoint y: 212, distance: 61.0
click at [116, 212] on div "Cor de fundo Voltar ao padrão #BC8855 Tipografia Voltar ao padrão [PERSON_NAME]…" at bounding box center [174, 244] width 116 height 330
click at [116, 135] on div "Tipografia Voltar ao padrão" at bounding box center [174, 120] width 116 height 28
click at [120, 128] on icon "button" at bounding box center [123, 128] width 6 height 6
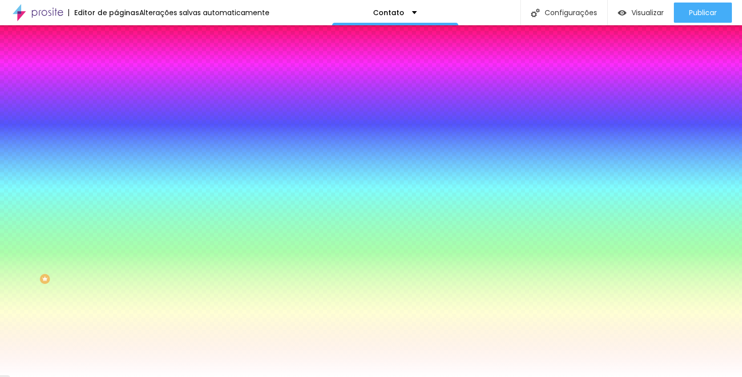
drag, startPoint x: 150, startPoint y: 263, endPoint x: 119, endPoint y: 229, distance: 46.8
click at [368, 376] on div at bounding box center [371, 377] width 742 height 0
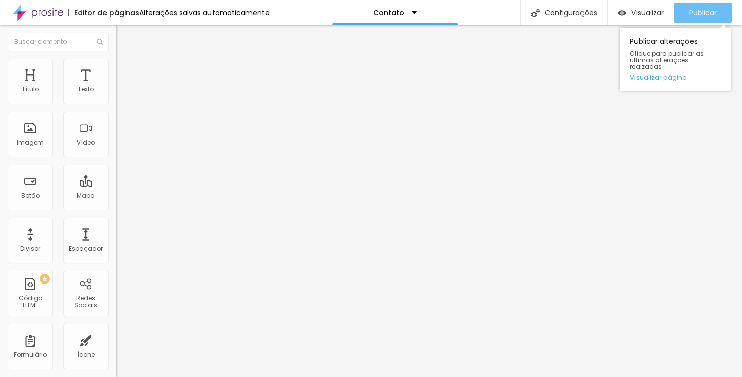
click at [710, 11] on span "Publicar" at bounding box center [703, 13] width 28 height 8
click at [704, 5] on div "Publicar" at bounding box center [703, 13] width 28 height 20
click at [712, 14] on span "Publicar" at bounding box center [703, 13] width 28 height 8
